Goal: Task Accomplishment & Management: Manage account settings

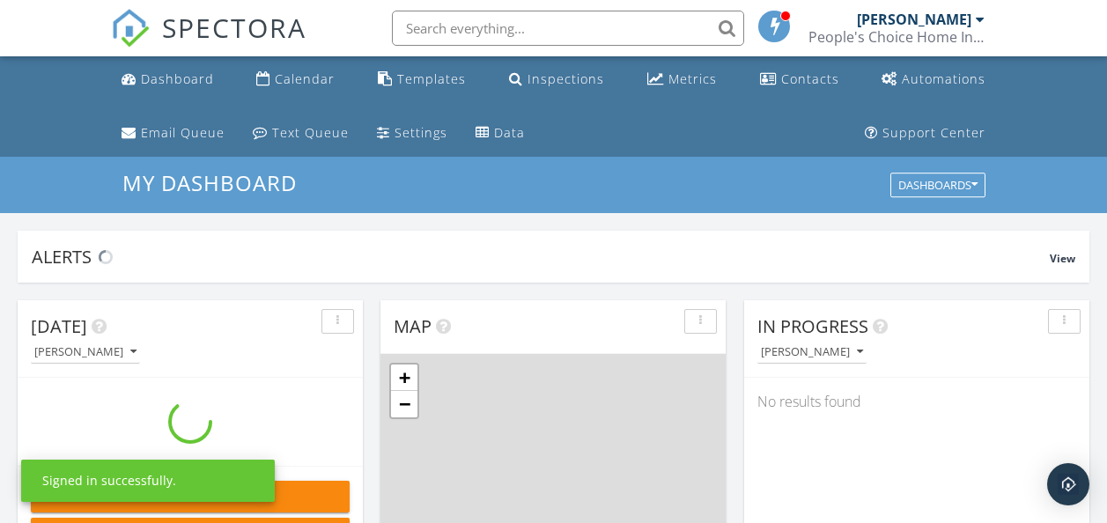
scroll to position [1630, 1134]
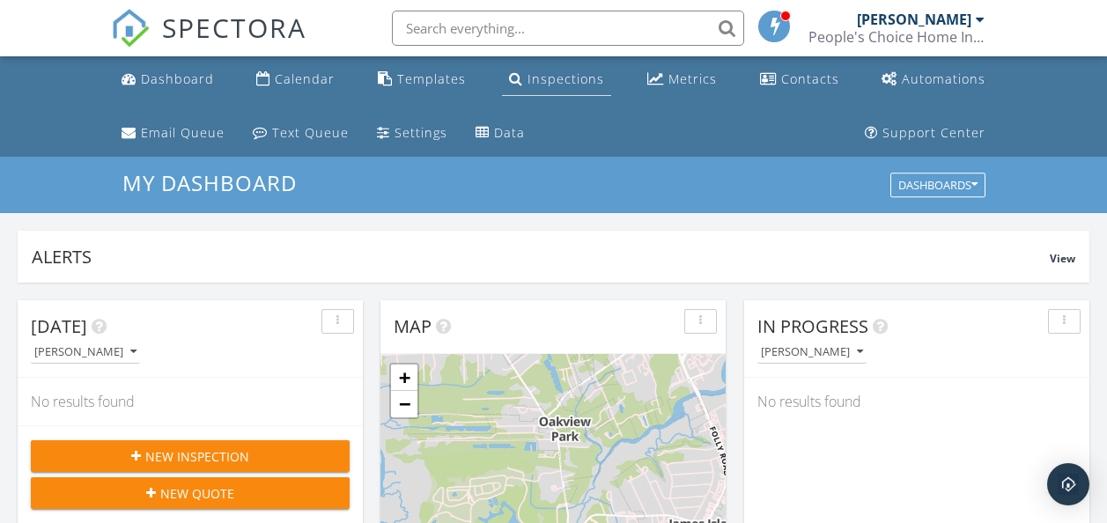
click at [547, 71] on div "Inspections" at bounding box center [566, 78] width 77 height 17
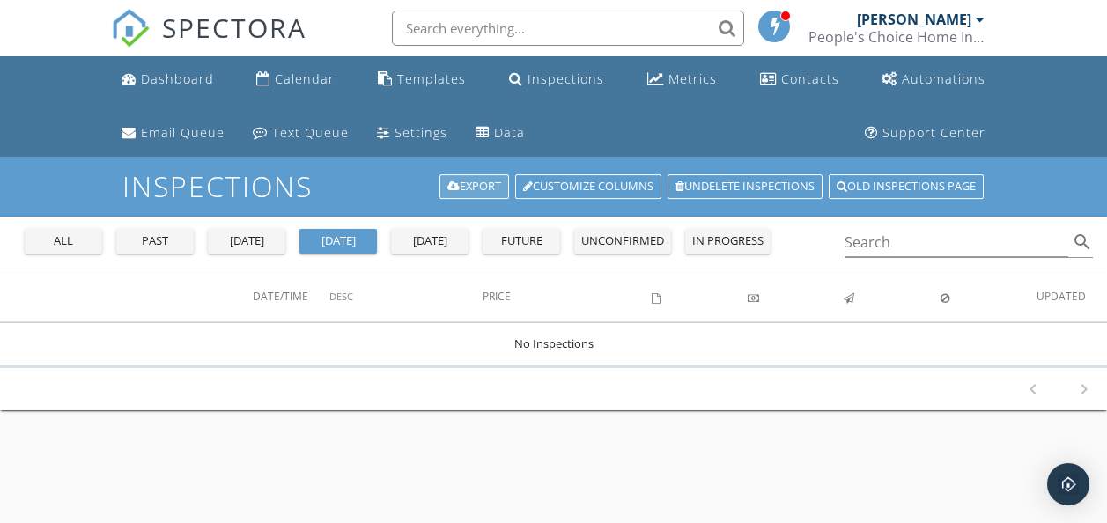
click at [466, 177] on link "Export" at bounding box center [475, 186] width 70 height 25
click at [941, 19] on div "[PERSON_NAME]" at bounding box center [914, 20] width 115 height 18
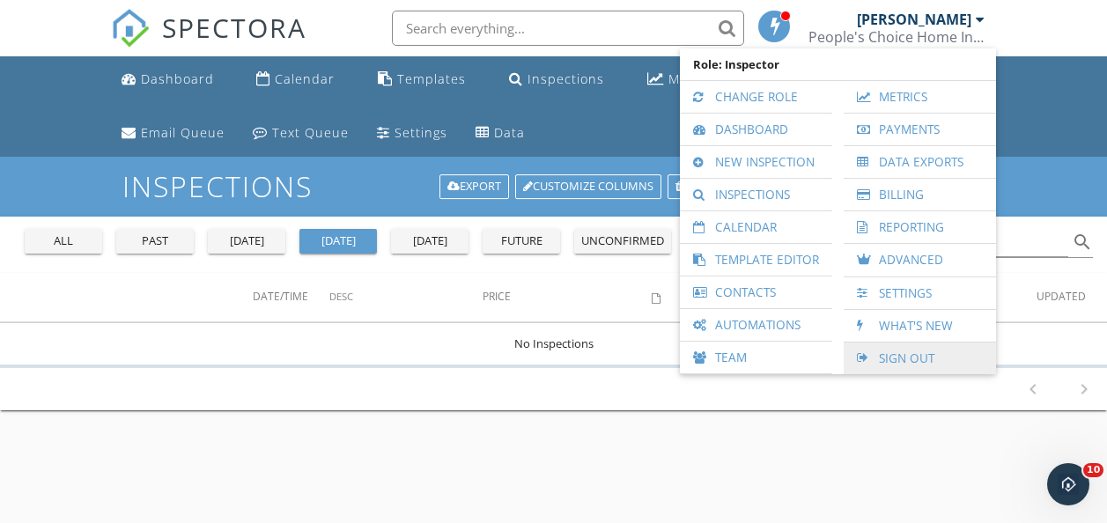
click at [898, 346] on link "Sign Out" at bounding box center [920, 359] width 135 height 32
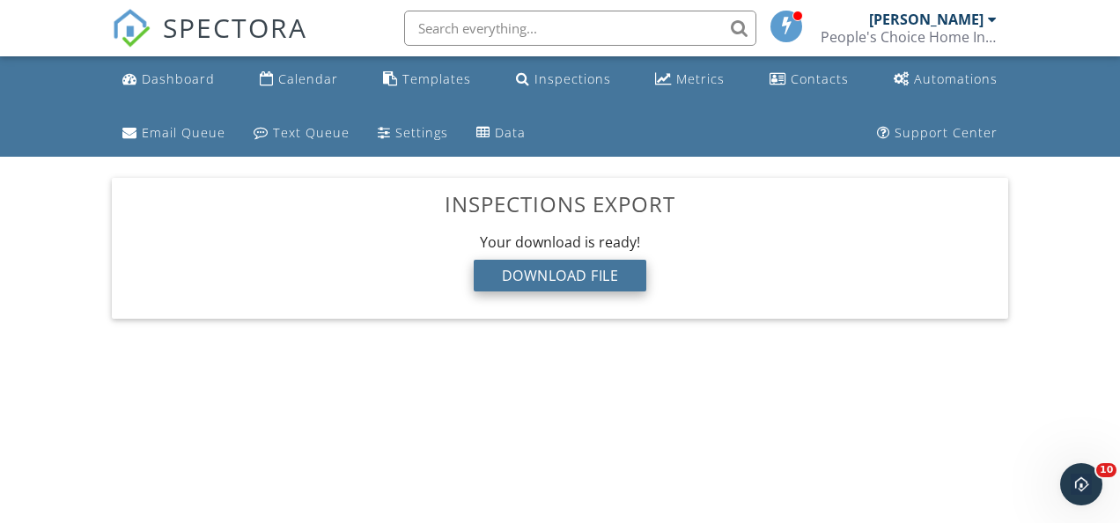
click at [588, 278] on div "Download File" at bounding box center [561, 276] width 174 height 32
click at [1041, 286] on div "Dashboard Calendar Templates Inspections Metrics Contacts Automations Email Que…" at bounding box center [560, 198] width 1120 height 284
click at [927, 19] on div "[PERSON_NAME]" at bounding box center [926, 20] width 115 height 18
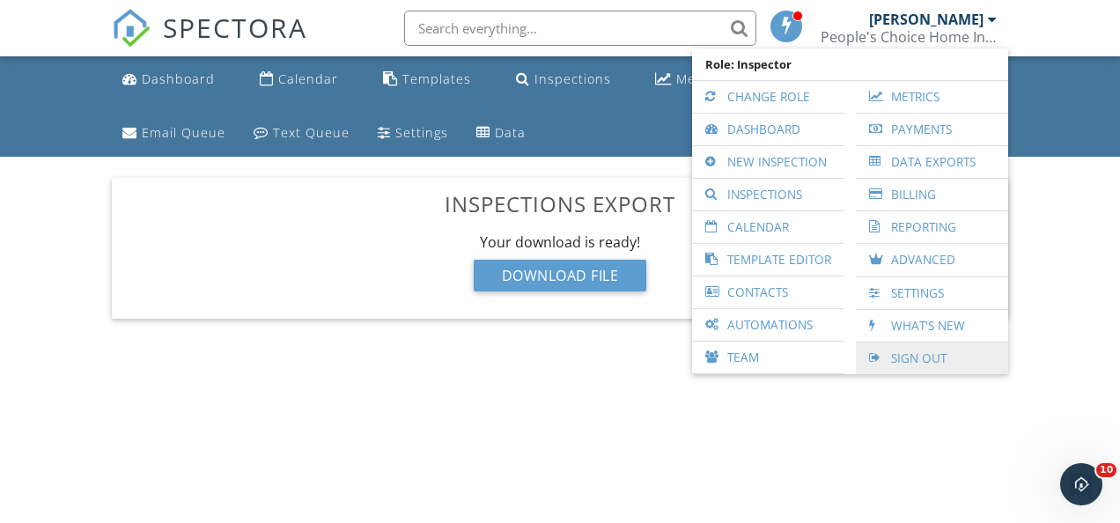
click at [910, 365] on link "Sign Out" at bounding box center [932, 359] width 135 height 32
